Goal: Leave review/rating: Share an evaluation or opinion about a product, service, or content

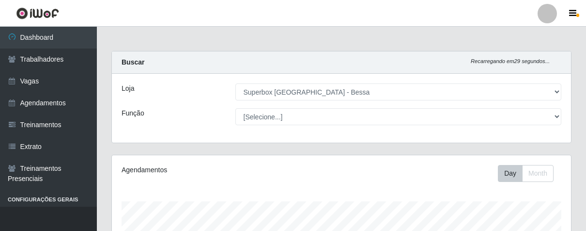
select select "206"
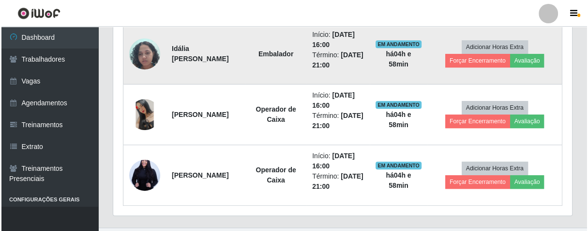
scroll to position [200, 459]
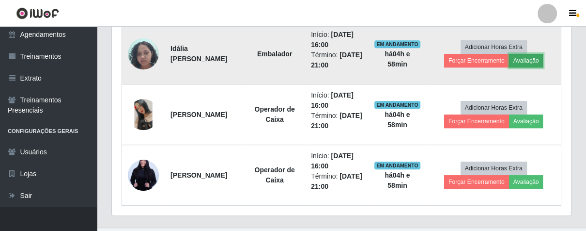
click at [530, 54] on button "Avaliação" at bounding box center [526, 61] width 34 height 14
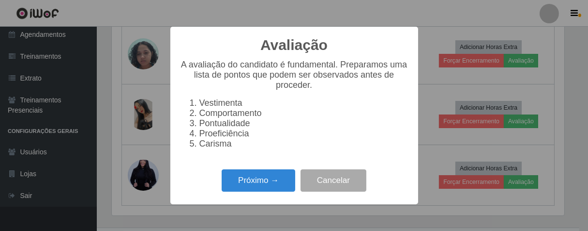
scroll to position [200, 453]
click at [277, 178] on button "Próximo →" at bounding box center [259, 180] width 74 height 23
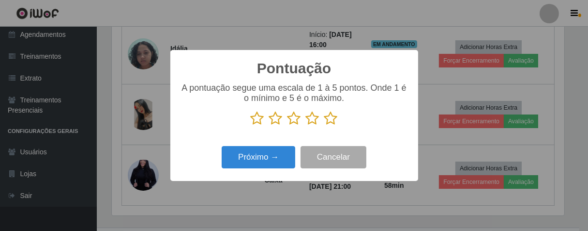
click at [325, 122] on icon at bounding box center [331, 118] width 14 height 15
click at [324, 125] on input "radio" at bounding box center [324, 125] width 0 height 0
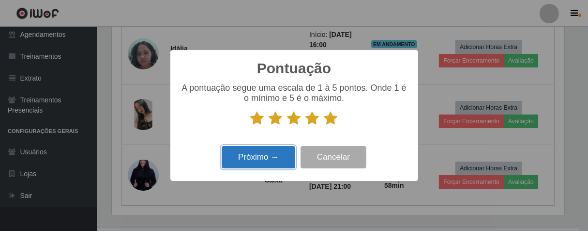
click at [288, 157] on button "Próximo →" at bounding box center [259, 157] width 74 height 23
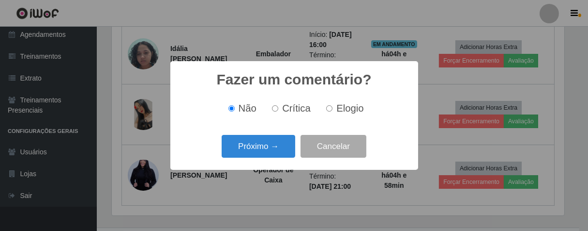
click at [329, 111] on input "Elogio" at bounding box center [329, 108] width 6 height 6
radio input "true"
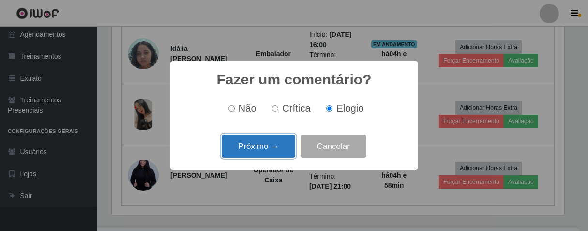
click at [277, 143] on button "Próximo →" at bounding box center [259, 146] width 74 height 23
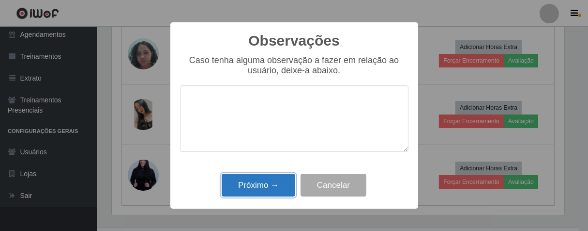
click at [280, 189] on button "Próximo →" at bounding box center [259, 184] width 74 height 23
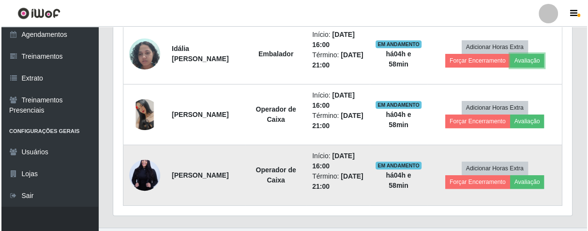
scroll to position [200, 459]
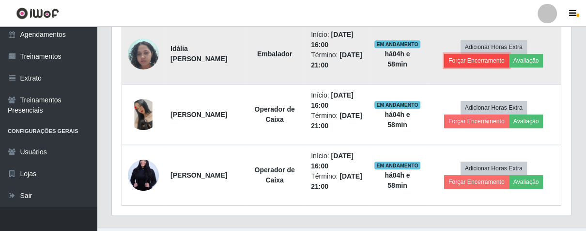
click at [457, 59] on button "Forçar Encerramento" at bounding box center [476, 61] width 65 height 14
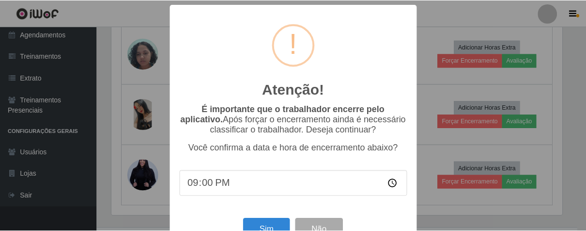
scroll to position [33, 0]
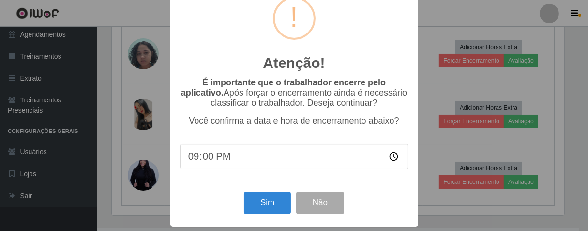
click at [270, 190] on div "Sim Não" at bounding box center [294, 202] width 229 height 28
click at [269, 198] on button "Sim" at bounding box center [267, 202] width 47 height 23
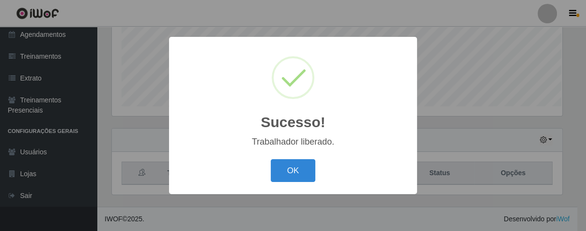
scroll to position [200, 453]
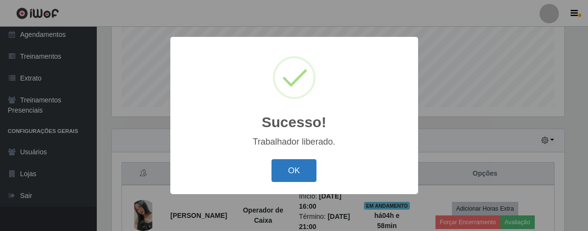
click at [291, 176] on button "OK" at bounding box center [294, 170] width 45 height 23
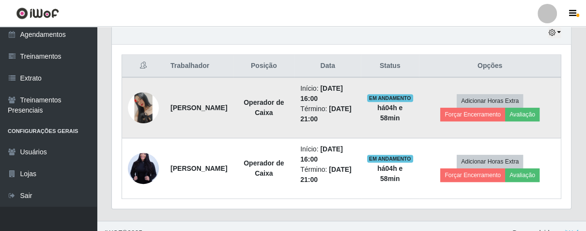
scroll to position [360, 0]
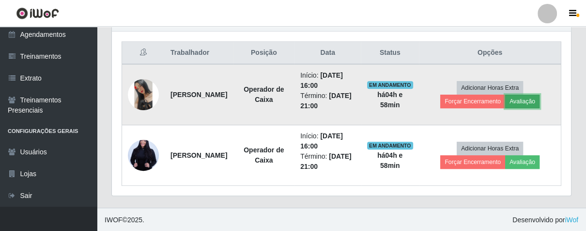
click at [539, 101] on button "Avaliação" at bounding box center [522, 101] width 34 height 14
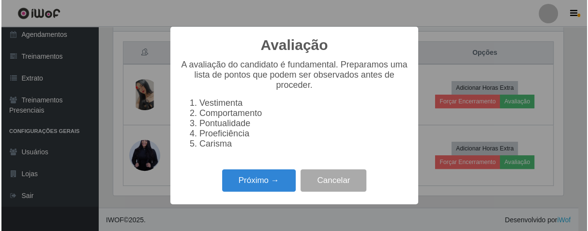
scroll to position [200, 453]
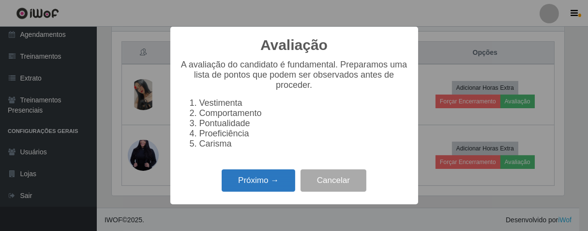
click at [265, 189] on button "Próximo →" at bounding box center [259, 180] width 74 height 23
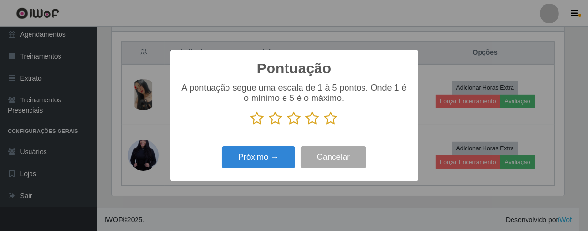
scroll to position [484089, 483837]
click at [332, 120] on icon at bounding box center [331, 118] width 14 height 15
click at [324, 125] on input "radio" at bounding box center [324, 125] width 0 height 0
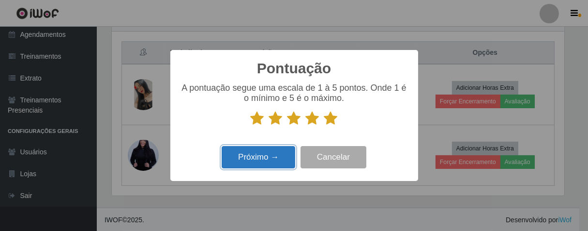
click at [286, 160] on button "Próximo →" at bounding box center [259, 157] width 74 height 23
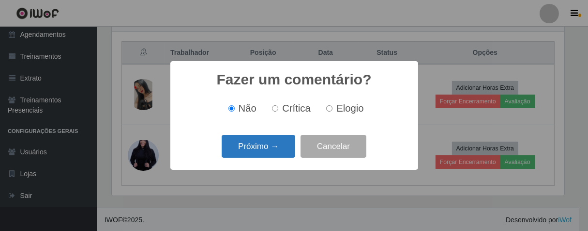
click at [288, 148] on button "Próximo →" at bounding box center [259, 146] width 74 height 23
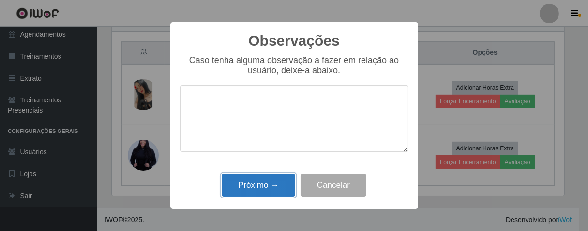
click at [275, 182] on button "Próximo →" at bounding box center [259, 184] width 74 height 23
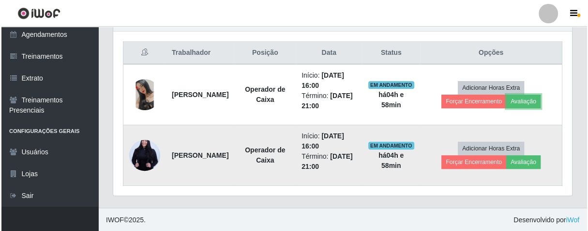
scroll to position [200, 459]
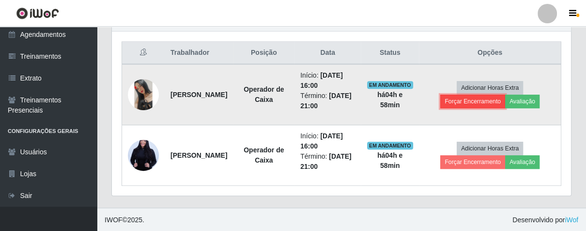
click at [454, 101] on button "Forçar Encerramento" at bounding box center [472, 101] width 65 height 14
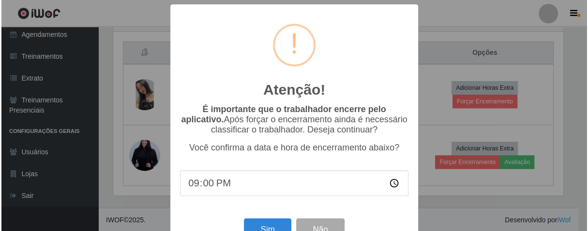
scroll to position [0, 0]
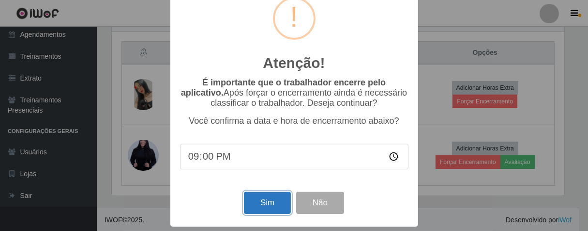
click at [279, 193] on button "Sim" at bounding box center [267, 202] width 47 height 23
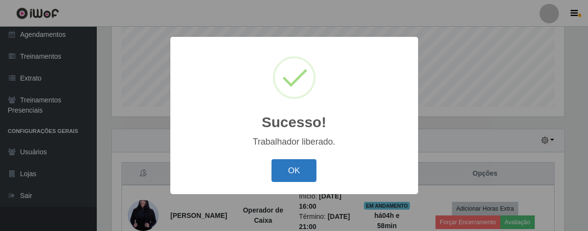
click at [295, 170] on button "OK" at bounding box center [294, 170] width 45 height 23
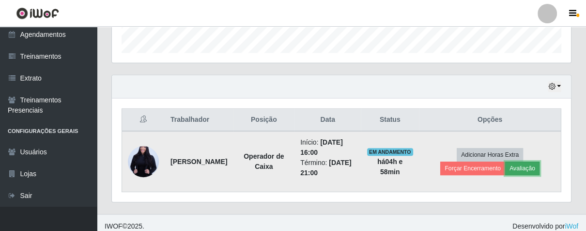
click at [527, 172] on button "Avaliação" at bounding box center [522, 168] width 34 height 14
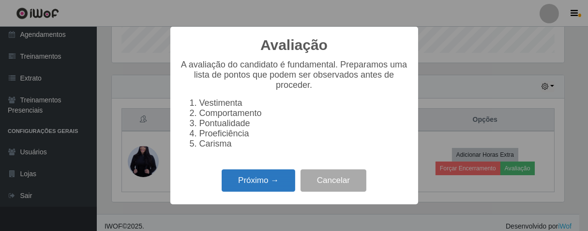
click at [269, 179] on button "Próximo →" at bounding box center [259, 180] width 74 height 23
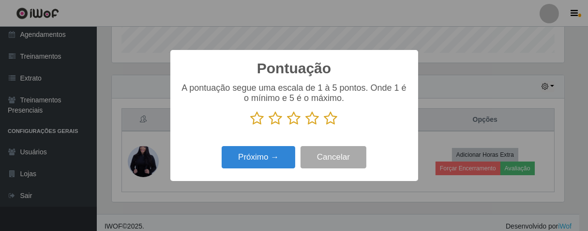
drag, startPoint x: 339, startPoint y: 115, endPoint x: 333, endPoint y: 118, distance: 5.9
click at [338, 115] on p at bounding box center [294, 118] width 229 height 15
drag, startPoint x: 330, startPoint y: 118, endPoint x: 310, endPoint y: 129, distance: 22.3
click at [329, 118] on icon at bounding box center [331, 118] width 14 height 15
click at [324, 125] on input "radio" at bounding box center [324, 125] width 0 height 0
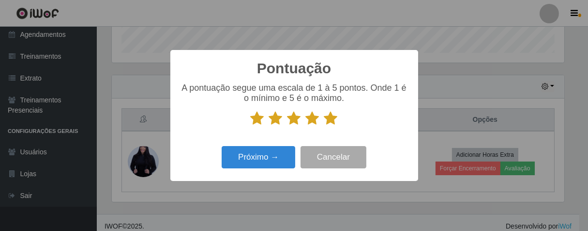
click at [290, 145] on div "Próximo → Cancelar" at bounding box center [294, 157] width 229 height 28
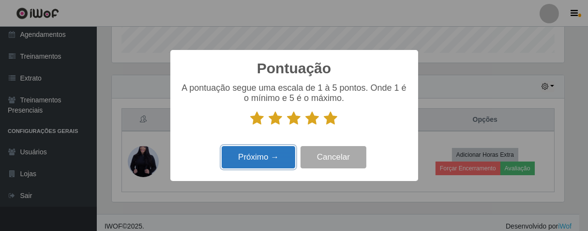
click at [278, 167] on button "Próximo →" at bounding box center [259, 157] width 74 height 23
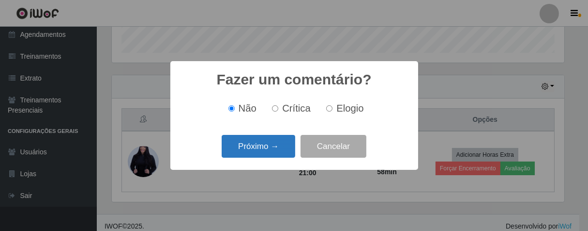
click at [275, 145] on button "Próximo →" at bounding box center [259, 146] width 74 height 23
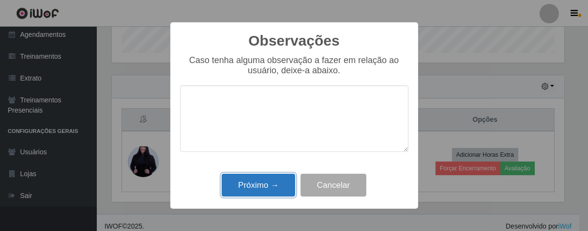
click at [271, 188] on button "Próximo →" at bounding box center [259, 184] width 74 height 23
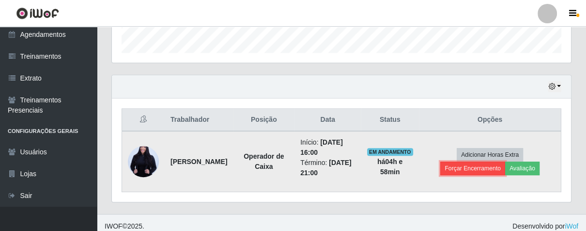
click at [463, 164] on button "Forçar Encerramento" at bounding box center [472, 168] width 65 height 14
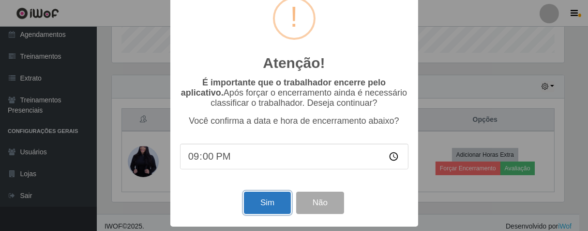
click at [267, 204] on button "Sim" at bounding box center [267, 202] width 47 height 23
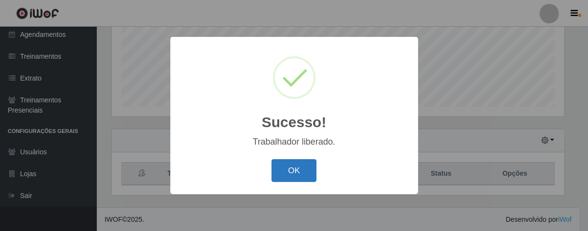
click at [290, 171] on button "OK" at bounding box center [294, 170] width 45 height 23
